Goal: Task Accomplishment & Management: Manage account settings

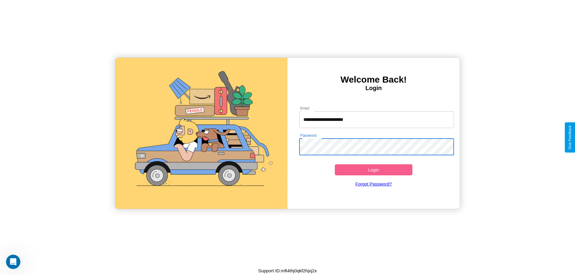
click at [373, 170] on button "Login" at bounding box center [374, 169] width 78 height 11
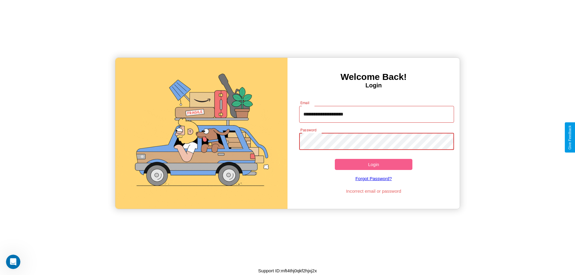
click at [373, 164] on button "Login" at bounding box center [374, 164] width 78 height 11
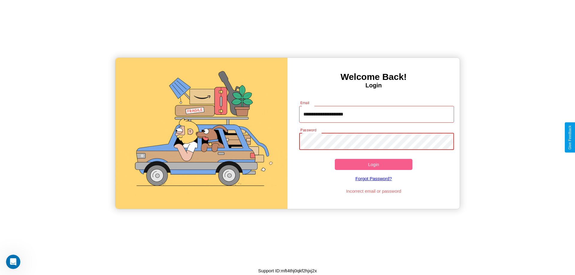
click at [373, 164] on button "Login" at bounding box center [374, 164] width 78 height 11
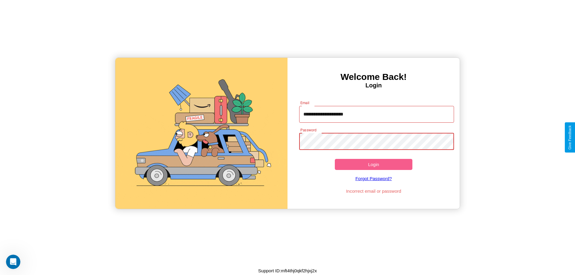
click at [373, 164] on button "Login" at bounding box center [374, 164] width 78 height 11
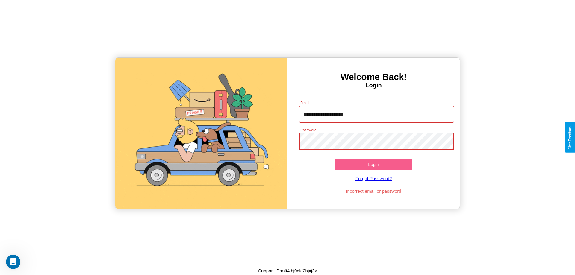
click at [373, 164] on button "Login" at bounding box center [374, 164] width 78 height 11
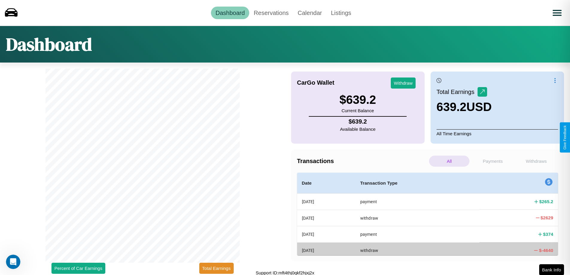
scroll to position [2, 0]
